Goal: Task Accomplishment & Management: Manage account settings

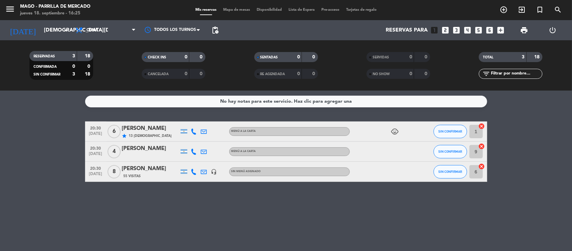
click at [119, 170] on span "8" at bounding box center [114, 171] width 13 height 13
click at [113, 171] on span "8" at bounding box center [114, 171] width 13 height 13
click at [156, 171] on div "[PERSON_NAME]" at bounding box center [150, 168] width 57 height 9
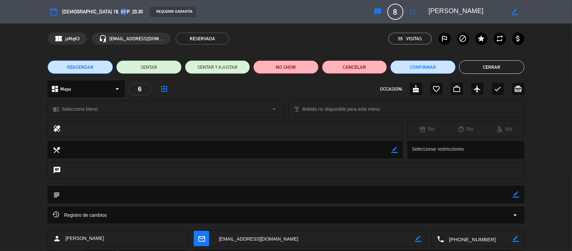
click at [398, 8] on span "8" at bounding box center [395, 12] width 16 height 16
click at [412, 9] on icon "fullscreen" at bounding box center [413, 12] width 8 height 8
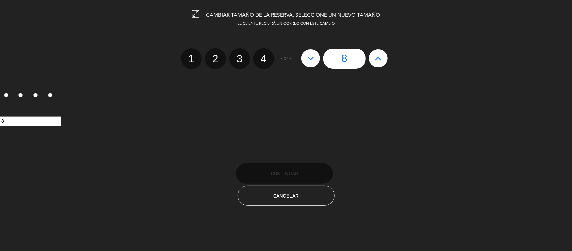
click at [379, 59] on icon at bounding box center [378, 58] width 7 height 11
type input "9"
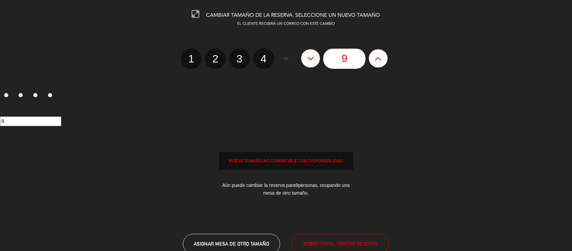
click at [379, 59] on icon at bounding box center [378, 58] width 7 height 11
type input "10"
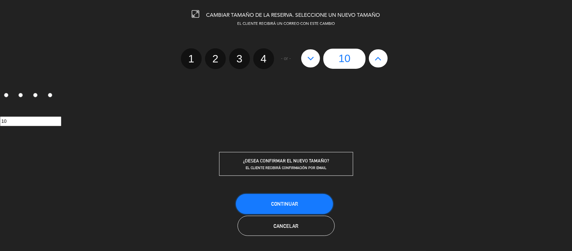
click at [273, 202] on span "Continuar" at bounding box center [284, 204] width 27 height 6
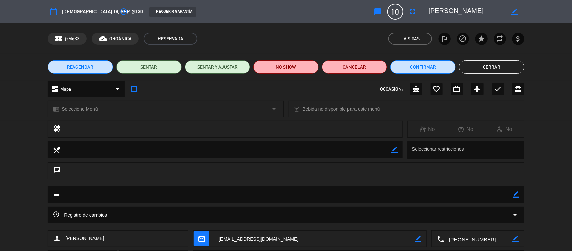
click at [53, 195] on icon "subject" at bounding box center [56, 194] width 7 height 7
click at [56, 194] on icon "subject" at bounding box center [56, 194] width 7 height 7
click at [75, 192] on textarea at bounding box center [286, 194] width 453 height 17
click at [519, 195] on div "subject border_color" at bounding box center [286, 194] width 477 height 17
click at [516, 194] on icon "border_color" at bounding box center [516, 194] width 6 height 6
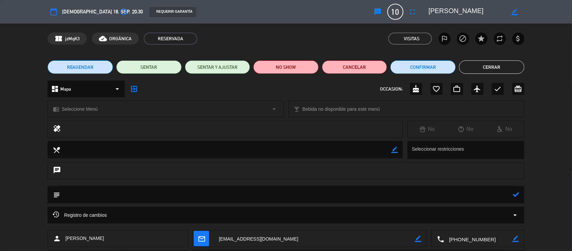
click at [75, 194] on textarea at bounding box center [286, 194] width 453 height 17
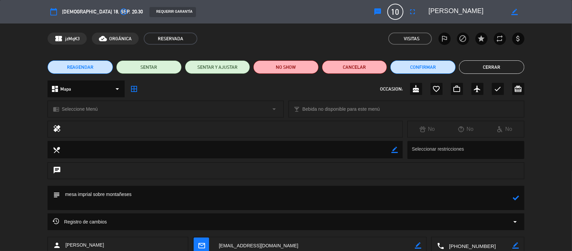
type textarea "mesa imprial sobre montañeses"
click at [435, 65] on button "Confirmar" at bounding box center [422, 66] width 65 height 13
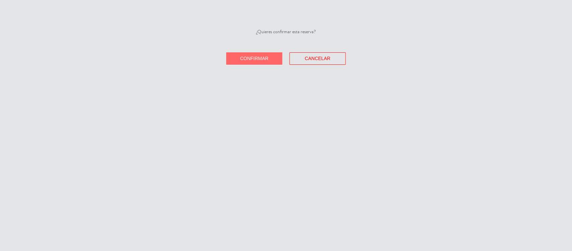
click at [254, 60] on span "Confirmar" at bounding box center [254, 58] width 28 height 5
